Goal: Task Accomplishment & Management: Manage account settings

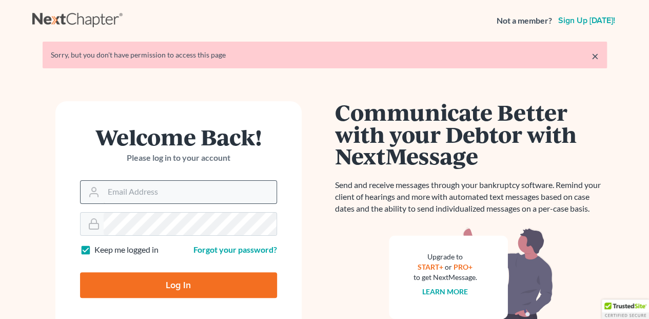
click at [112, 191] on input "Email Address" at bounding box center [190, 192] width 173 height 23
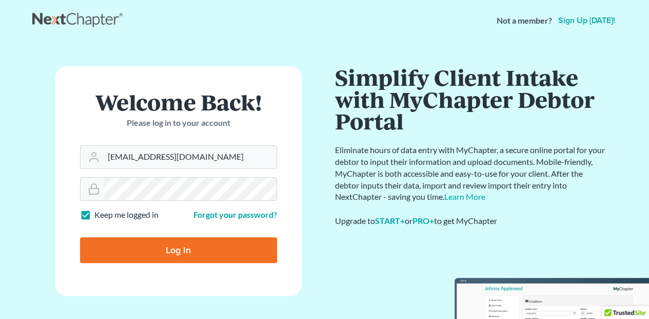
type input "[EMAIL_ADDRESS][DOMAIN_NAME]"
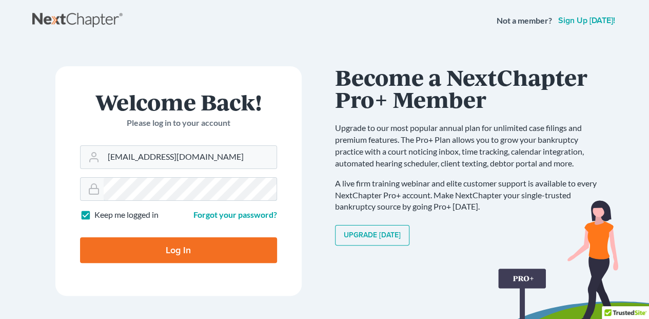
click at [80, 237] on input "Log In" at bounding box center [178, 250] width 197 height 26
type input "Thinking..."
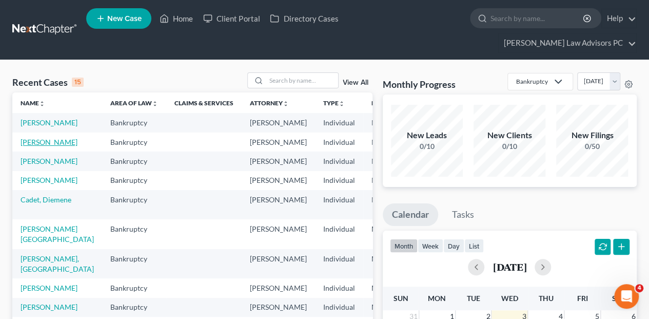
click at [33, 137] on link "[PERSON_NAME]" at bounding box center [49, 141] width 57 height 9
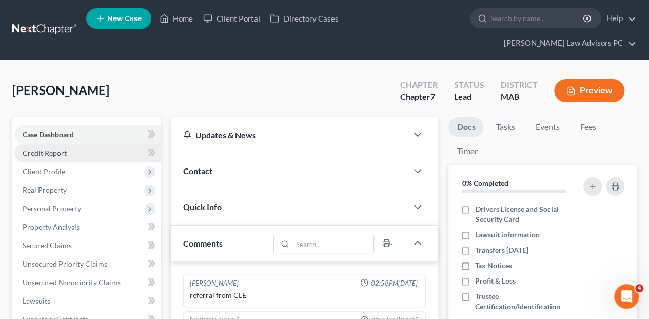
click at [43, 148] on span "Credit Report" at bounding box center [45, 152] width 44 height 9
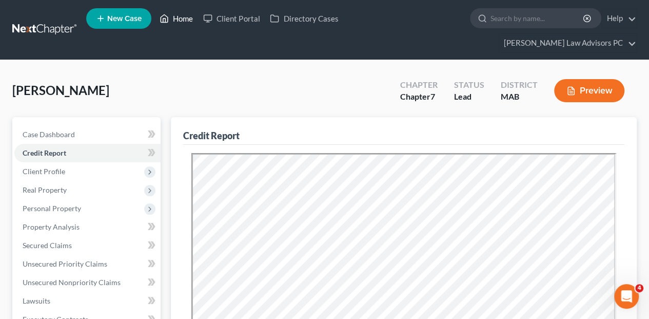
click at [186, 22] on link "Home" at bounding box center [176, 18] width 44 height 18
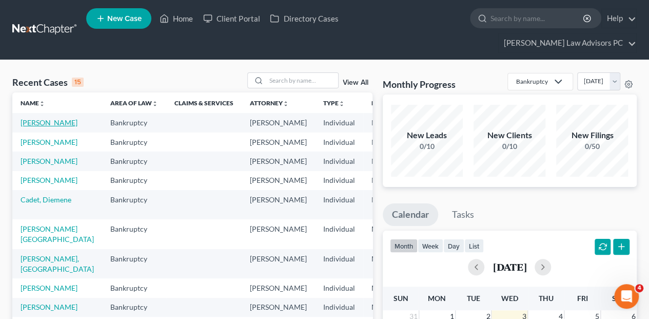
click at [34, 118] on link "[PERSON_NAME]" at bounding box center [49, 122] width 57 height 9
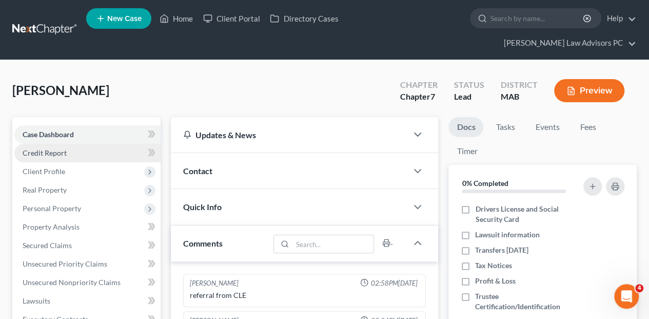
click at [64, 148] on span "Credit Report" at bounding box center [45, 152] width 44 height 9
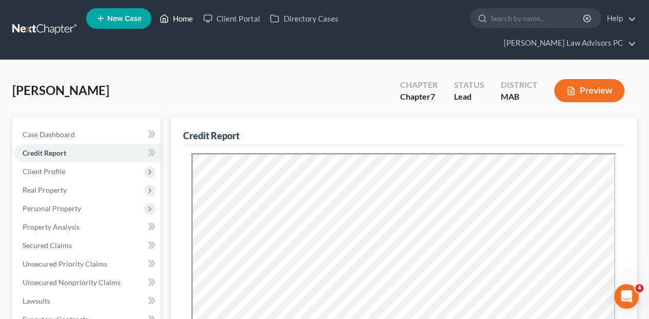
click at [184, 18] on link "Home" at bounding box center [176, 18] width 44 height 18
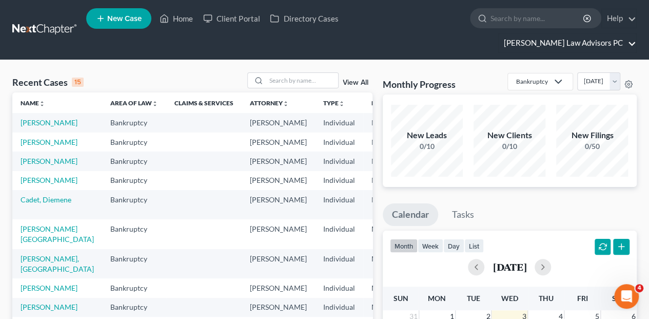
click at [589, 34] on link "[PERSON_NAME] Law Advisors PC" at bounding box center [567, 43] width 137 height 18
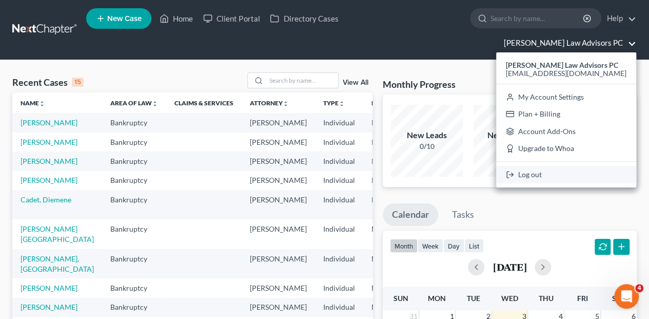
click at [567, 166] on link "Log out" at bounding box center [566, 174] width 140 height 17
